Goal: Task Accomplishment & Management: Manage account settings

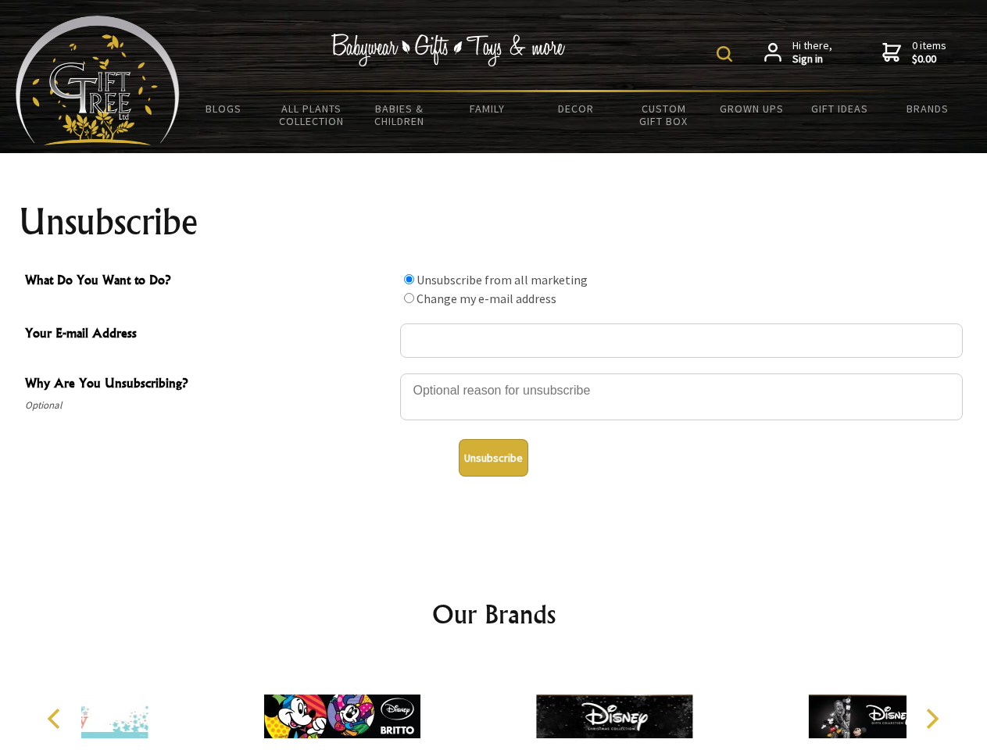
click at [727, 54] on img at bounding box center [725, 54] width 16 height 16
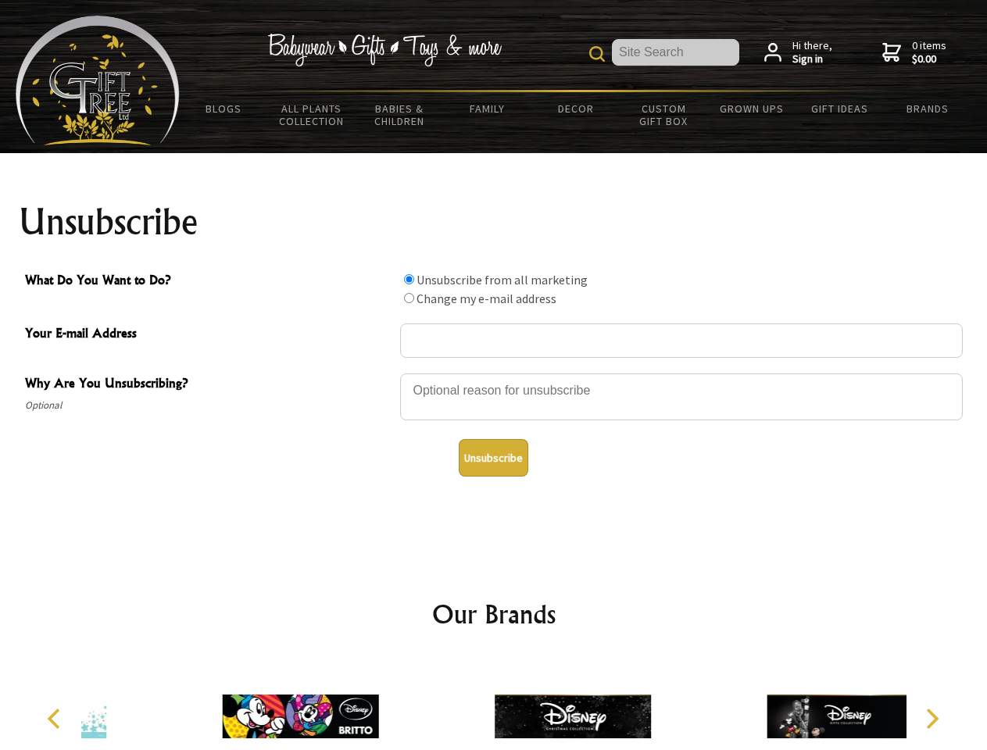
click at [494, 373] on div at bounding box center [681, 399] width 563 height 55
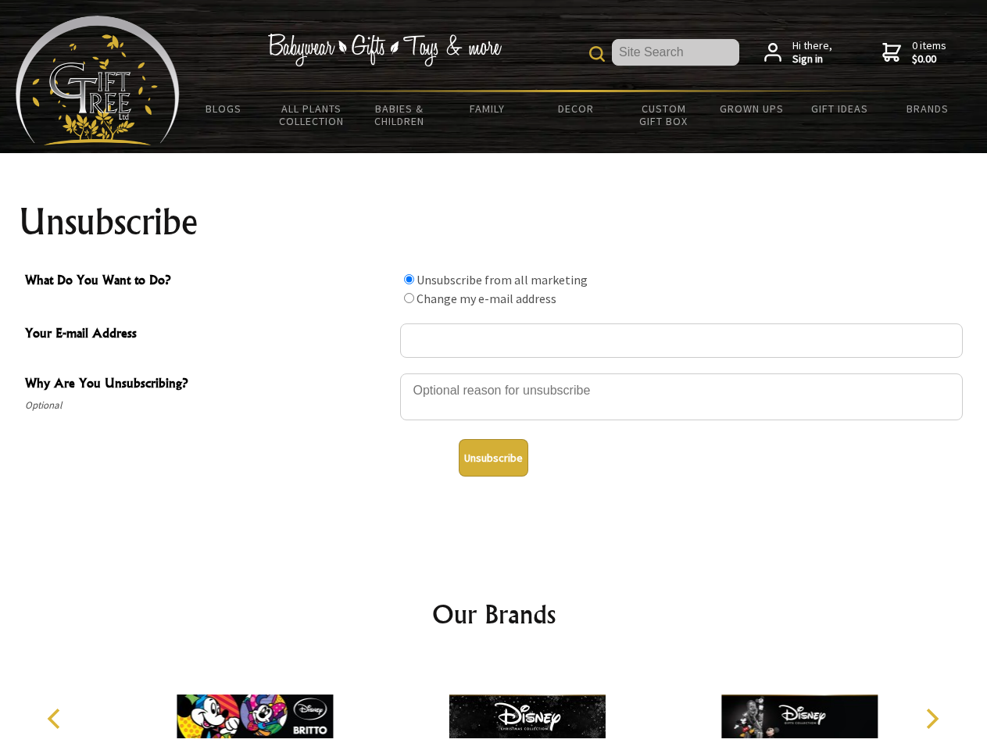
click at [409, 279] on input "What Do You Want to Do?" at bounding box center [409, 279] width 10 height 10
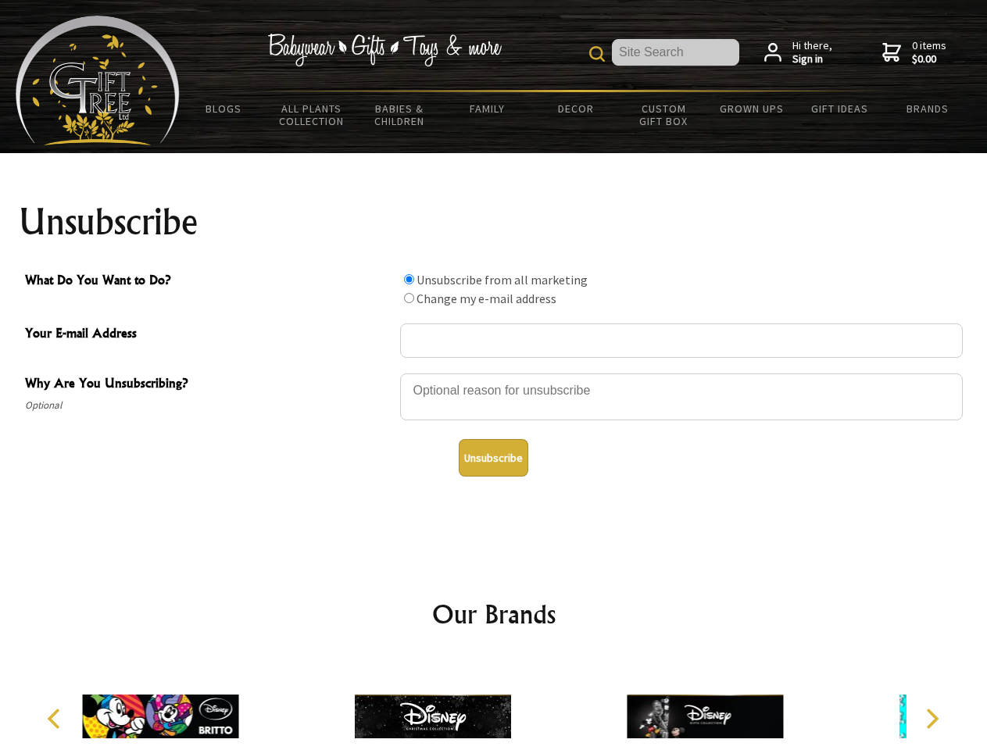
click at [409, 298] on input "What Do You Want to Do?" at bounding box center [409, 298] width 10 height 10
radio input "true"
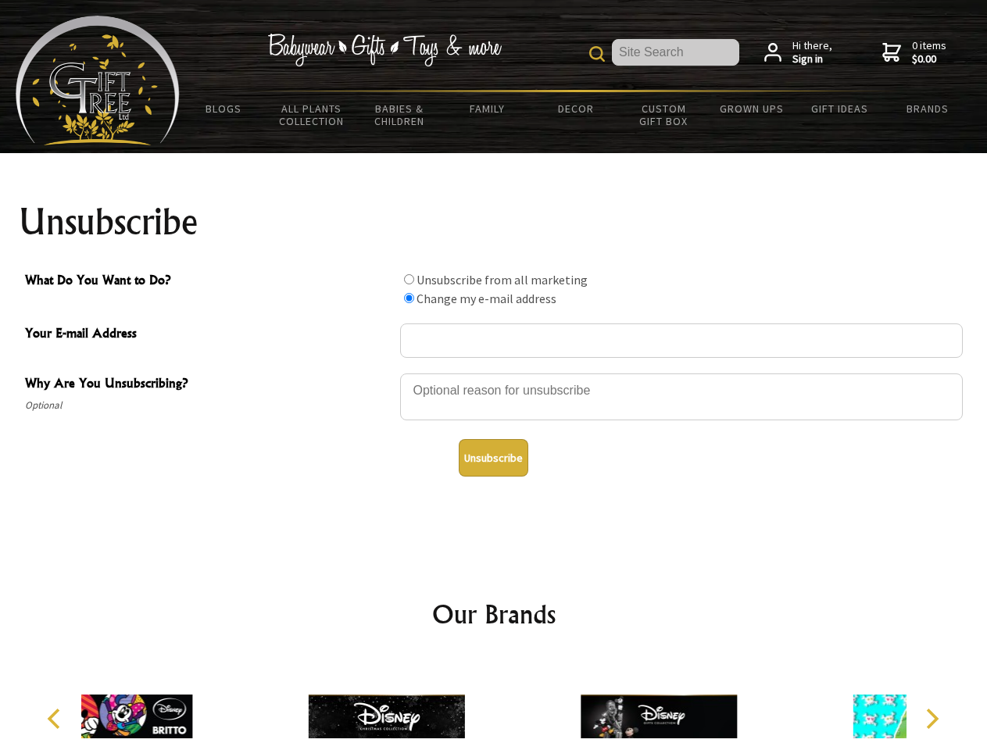
click at [493, 458] on button "Unsubscribe" at bounding box center [494, 458] width 70 height 38
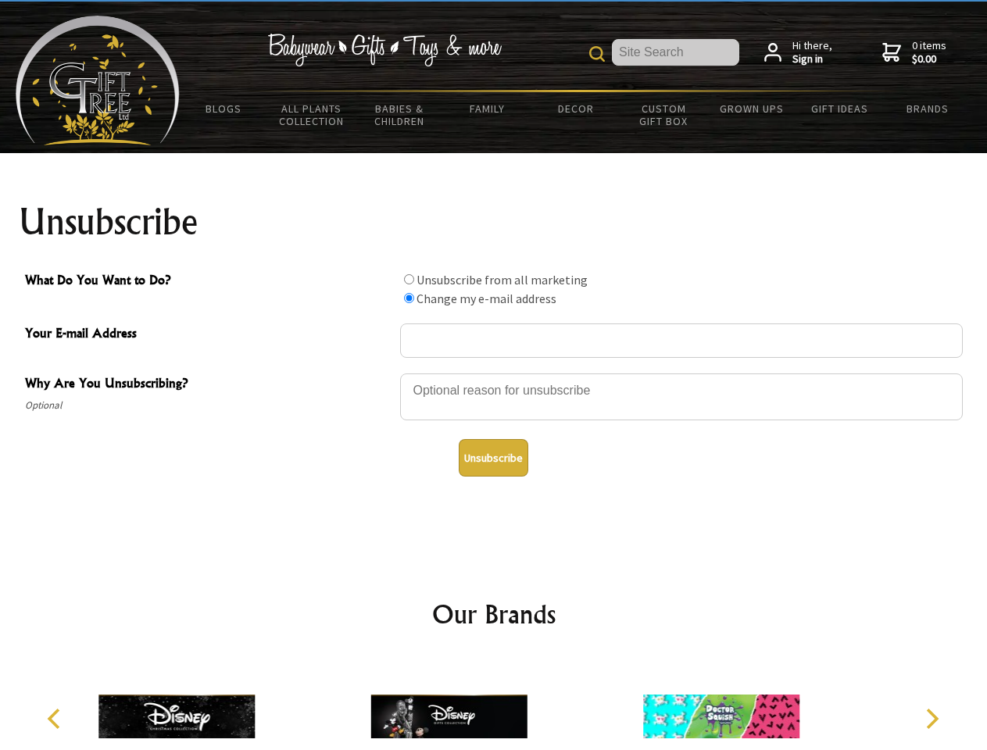
click at [494, 704] on img at bounding box center [449, 716] width 156 height 117
